Goal: Task Accomplishment & Management: Manage account settings

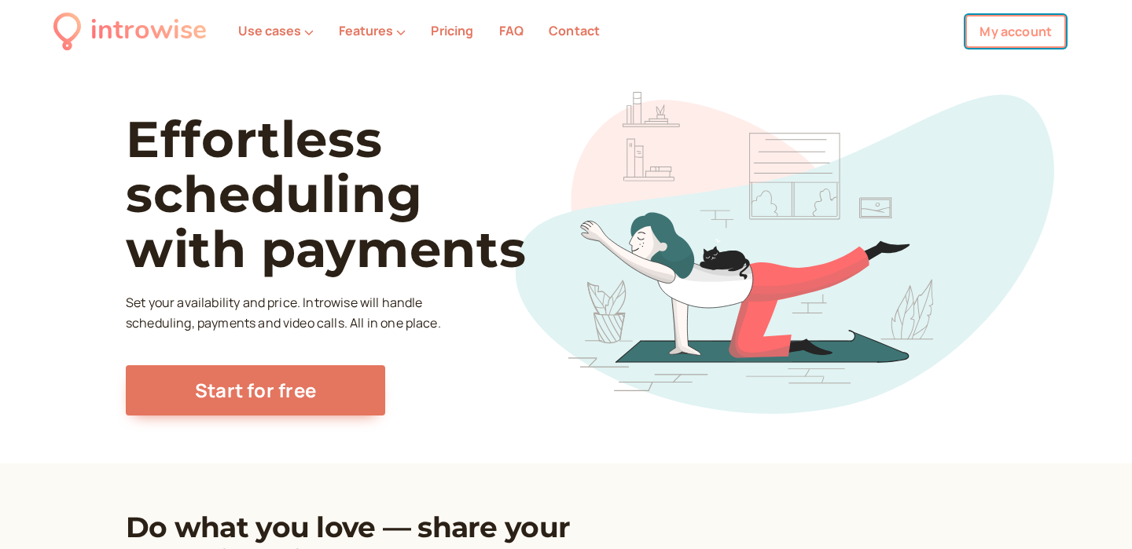
click at [993, 33] on link "My account" at bounding box center [1015, 31] width 101 height 33
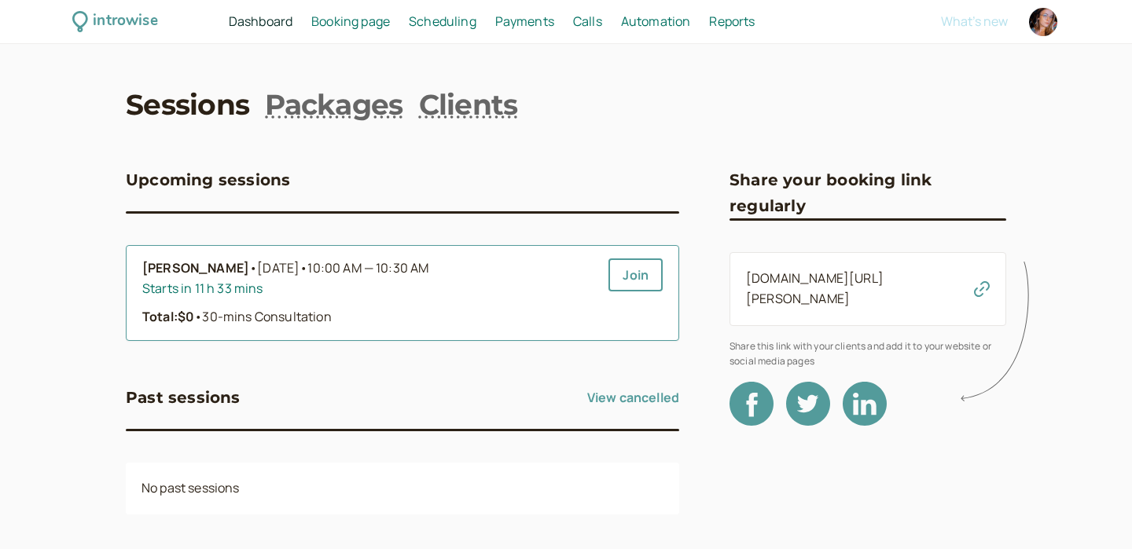
click at [393, 266] on span "10:00 AM — 10:30 AM" at bounding box center [367, 267] width 121 height 17
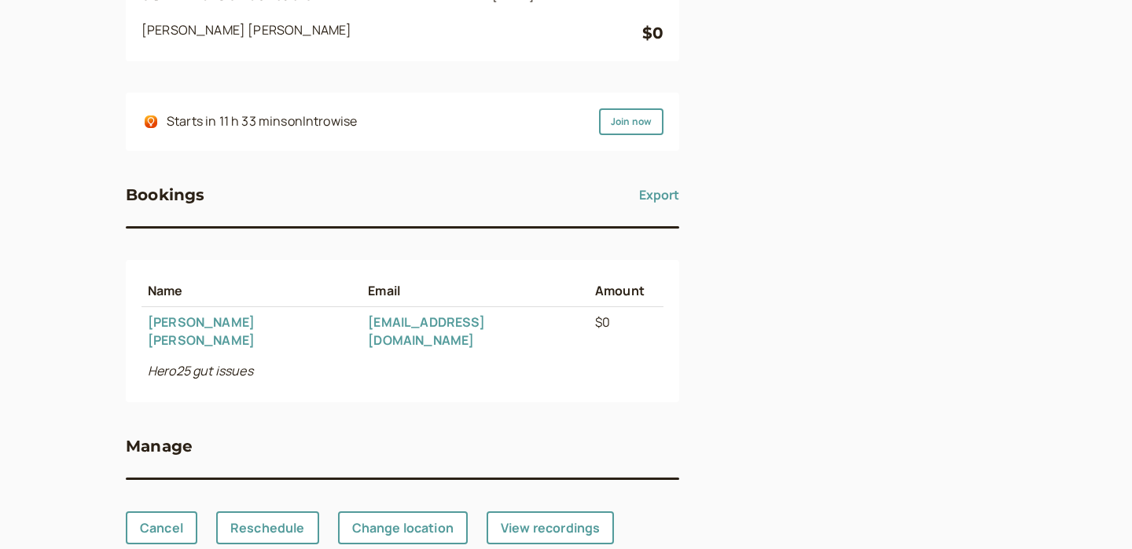
scroll to position [222, 0]
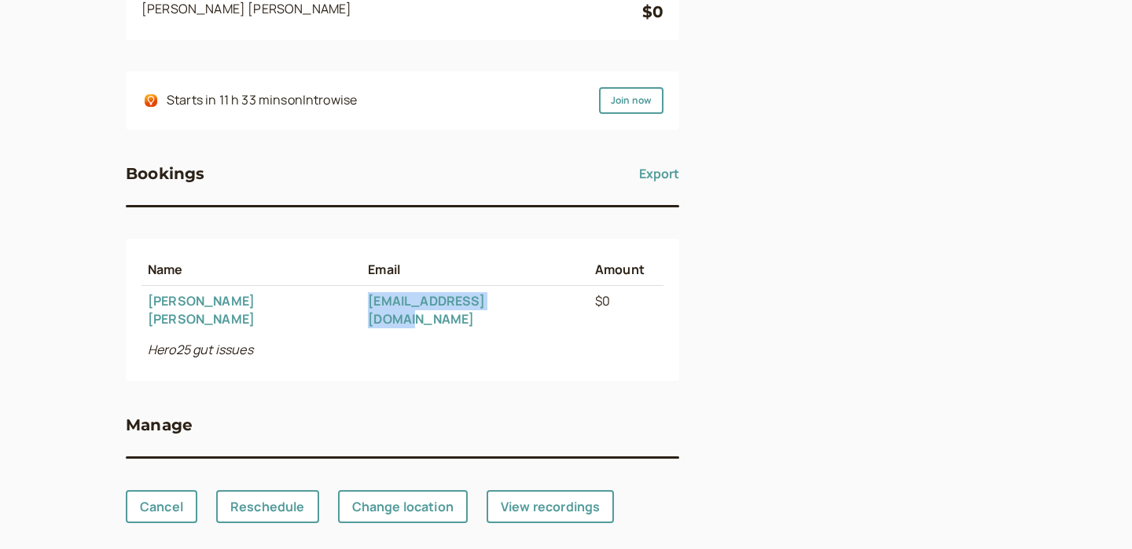
drag, startPoint x: 500, startPoint y: 300, endPoint x: 320, endPoint y: 299, distance: 180.0
click at [362, 299] on td "[EMAIL_ADDRESS][DOMAIN_NAME]" at bounding box center [475, 310] width 227 height 49
copy link "[EMAIL_ADDRESS][DOMAIN_NAME]"
click at [458, 335] on td "Hero25 gut issues" at bounding box center [395, 350] width 509 height 31
drag, startPoint x: 264, startPoint y: 304, endPoint x: 186, endPoint y: 302, distance: 77.8
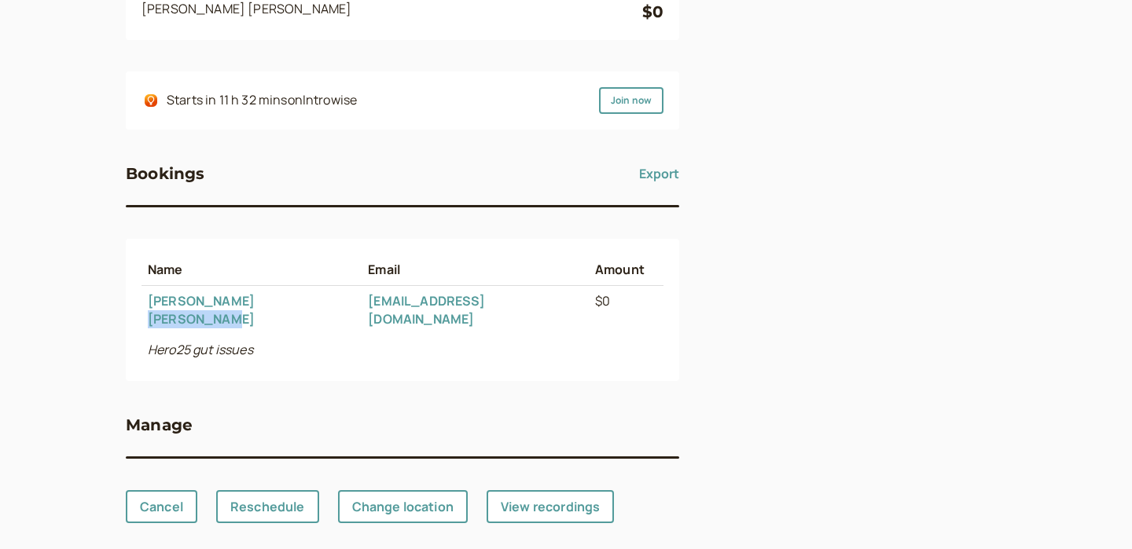
click at [186, 302] on td "[PERSON_NAME]" at bounding box center [251, 310] width 220 height 49
copy link "[PERSON_NAME]"
drag, startPoint x: 501, startPoint y: 301, endPoint x: 316, endPoint y: 297, distance: 184.7
click at [316, 298] on tr "[PERSON_NAME] [EMAIL_ADDRESS][DOMAIN_NAME] $0" at bounding box center [402, 310] width 522 height 49
copy tr "[EMAIL_ADDRESS][DOMAIN_NAME]"
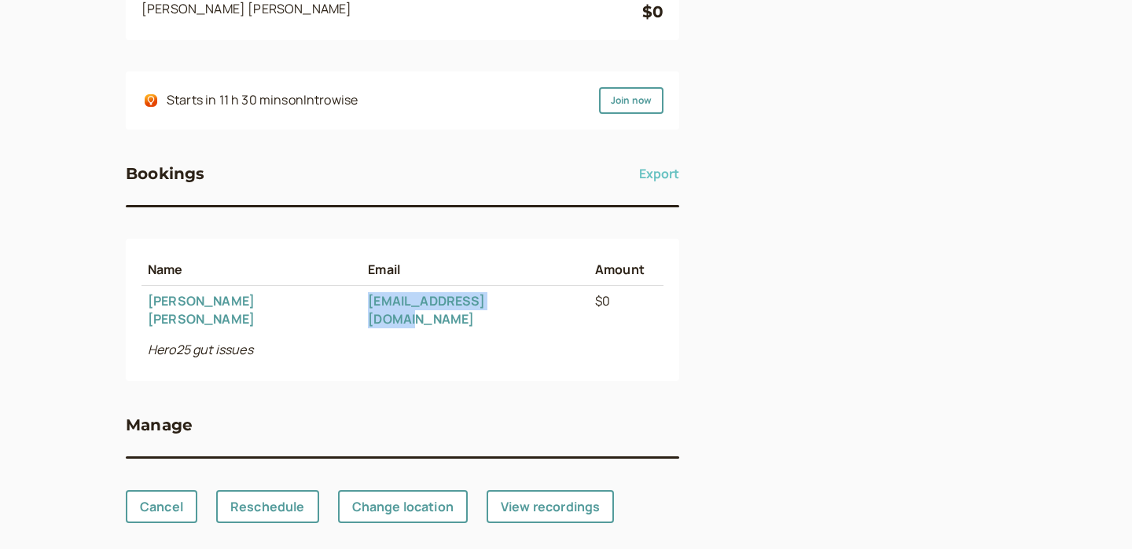
click at [652, 174] on button "Export" at bounding box center [659, 173] width 40 height 25
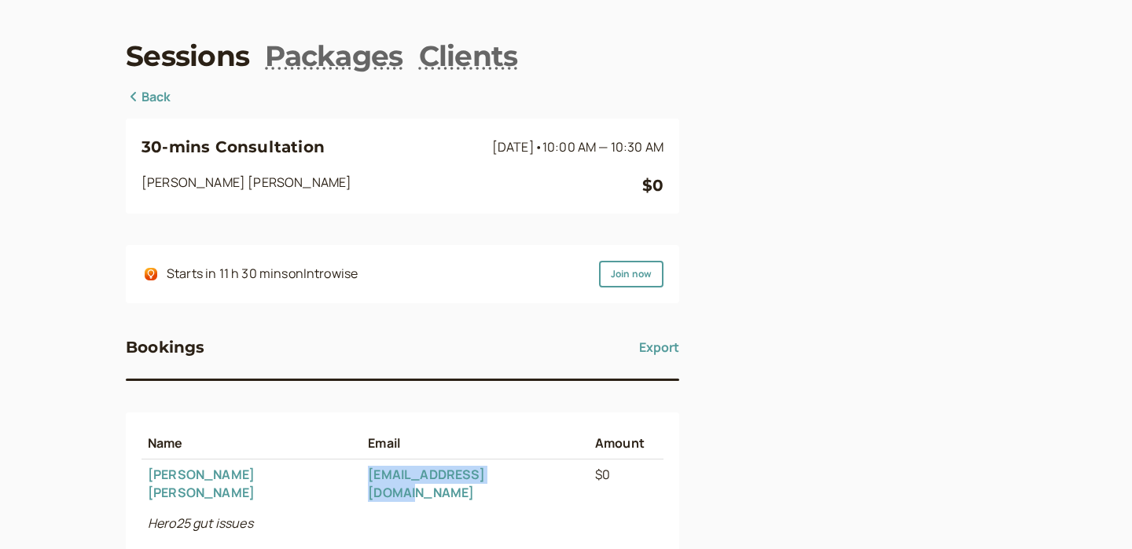
scroll to position [0, 0]
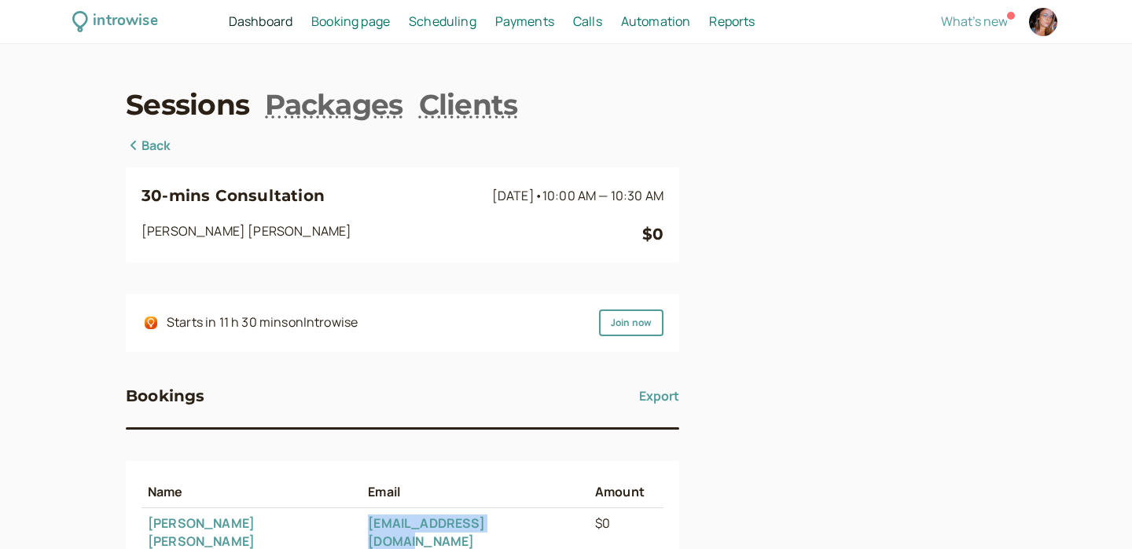
click at [443, 24] on span "Scheduling" at bounding box center [443, 21] width 68 height 17
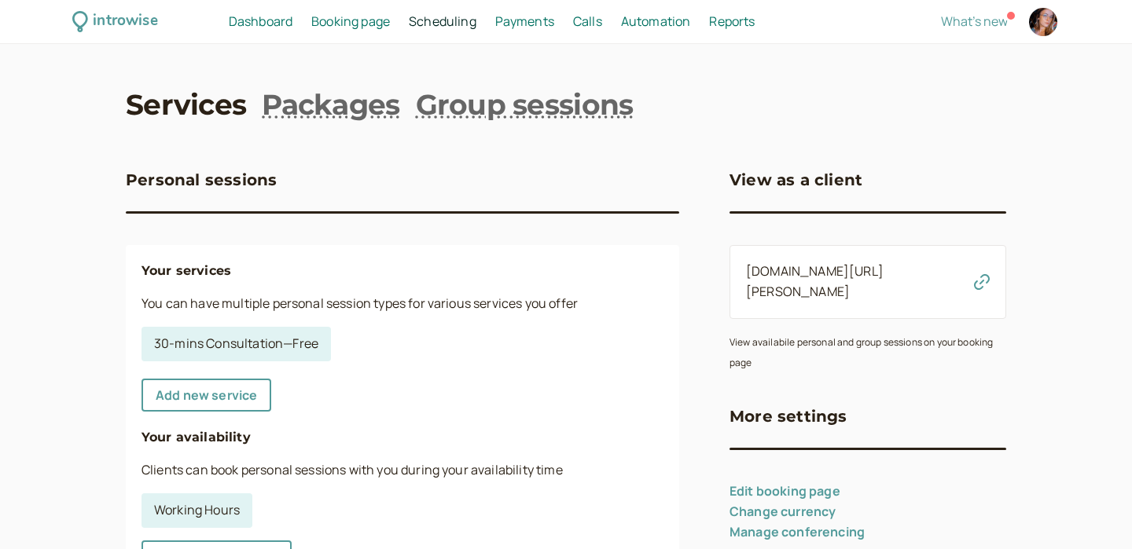
click at [343, 23] on span "Booking page" at bounding box center [350, 21] width 79 height 17
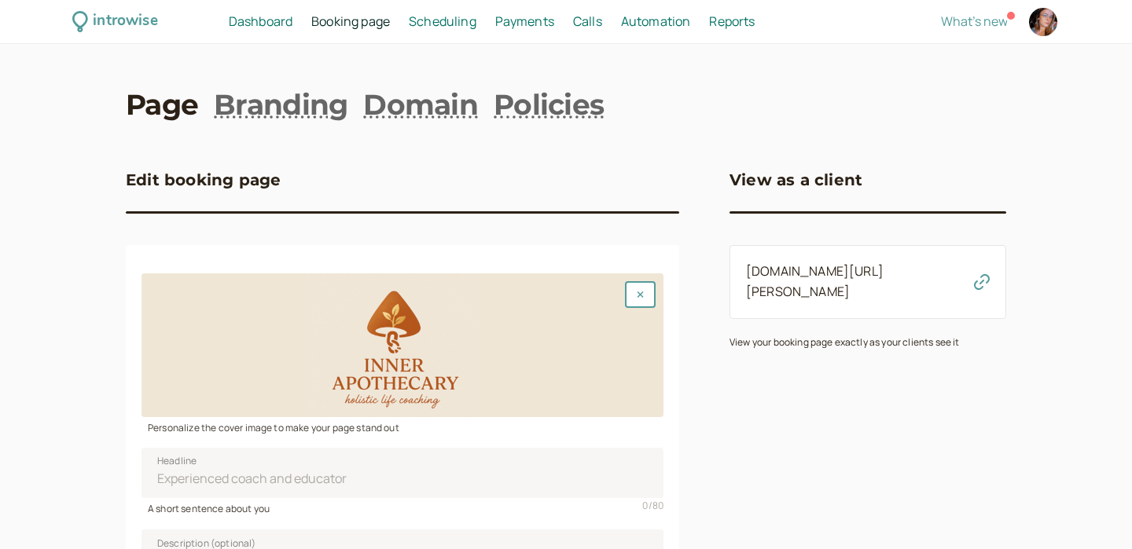
click at [270, 25] on span "Dashboard" at bounding box center [261, 21] width 64 height 17
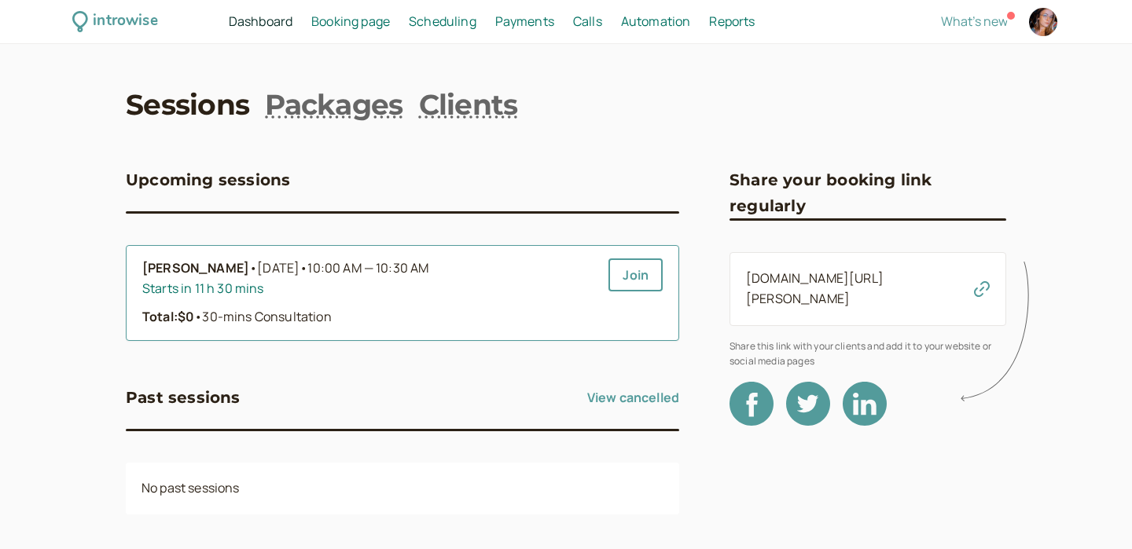
scroll to position [53, 0]
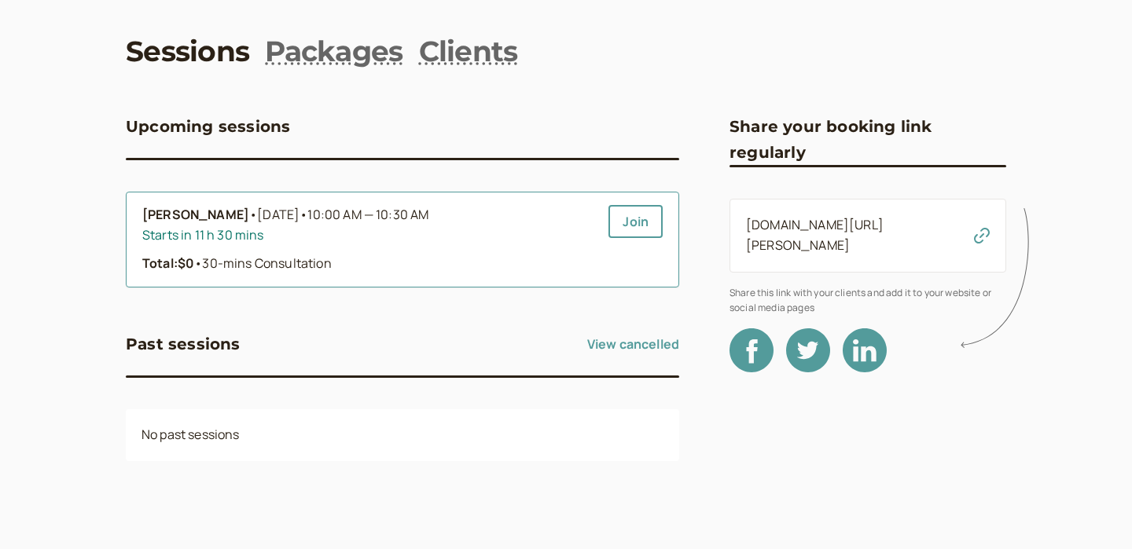
click at [416, 239] on div "Starts in 11 h 30 mins" at bounding box center [369, 236] width 454 height 20
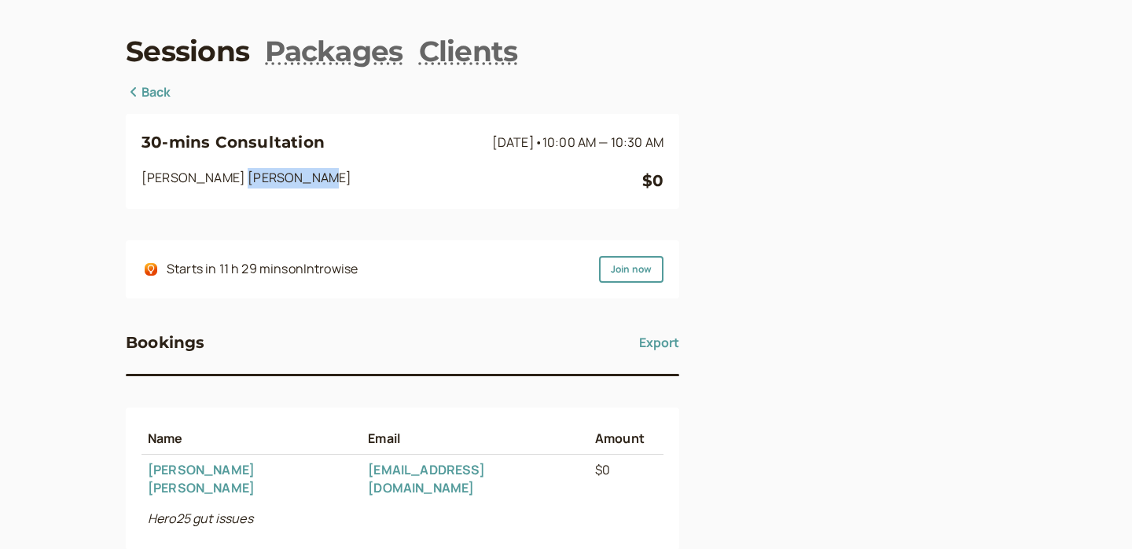
drag, startPoint x: 259, startPoint y: 178, endPoint x: 181, endPoint y: 174, distance: 78.7
click at [181, 174] on div "[PERSON_NAME]" at bounding box center [391, 180] width 501 height 25
copy div "[PERSON_NAME]"
